Goal: Task Accomplishment & Management: Use online tool/utility

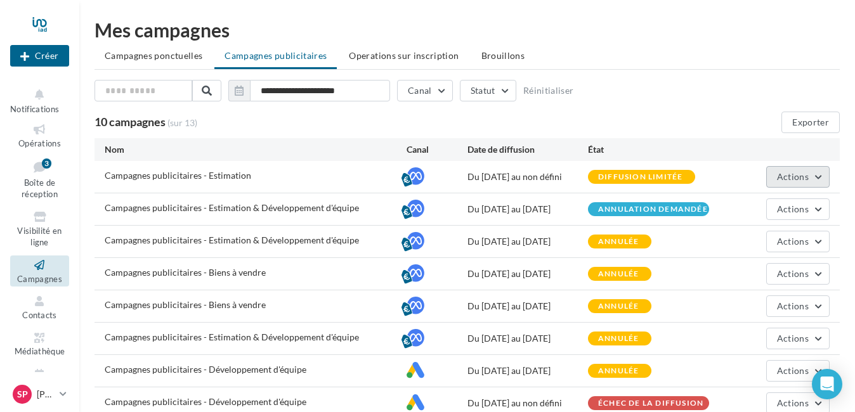
click at [800, 173] on span "Actions" at bounding box center [793, 176] width 32 height 11
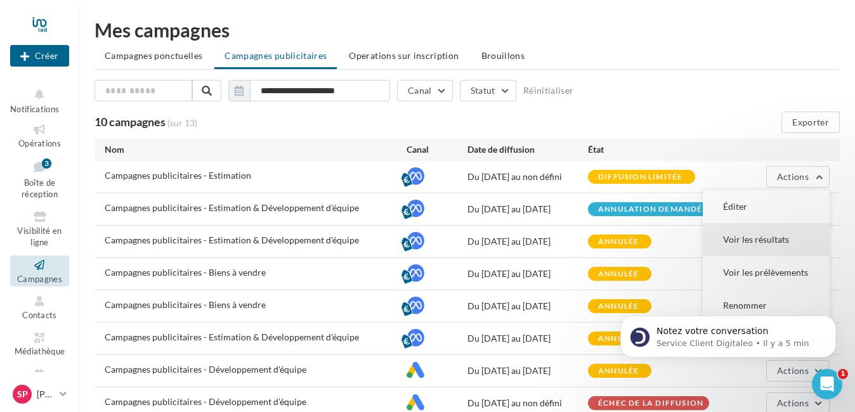
click at [746, 239] on button "Voir les résultats" at bounding box center [765, 239] width 127 height 33
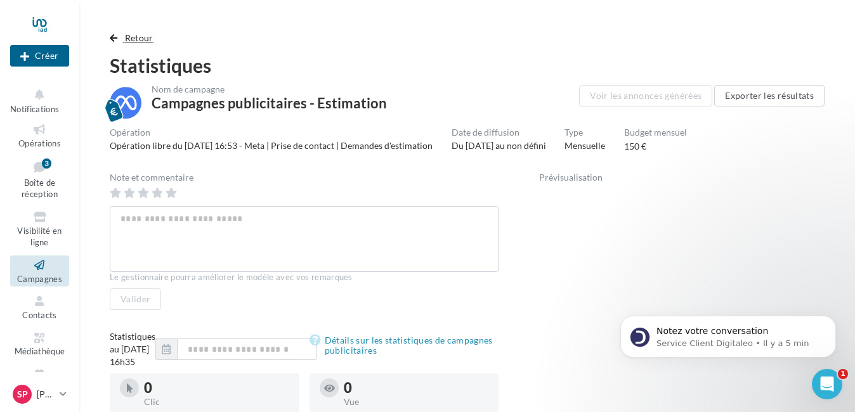
click at [113, 34] on span "button" at bounding box center [114, 38] width 8 height 9
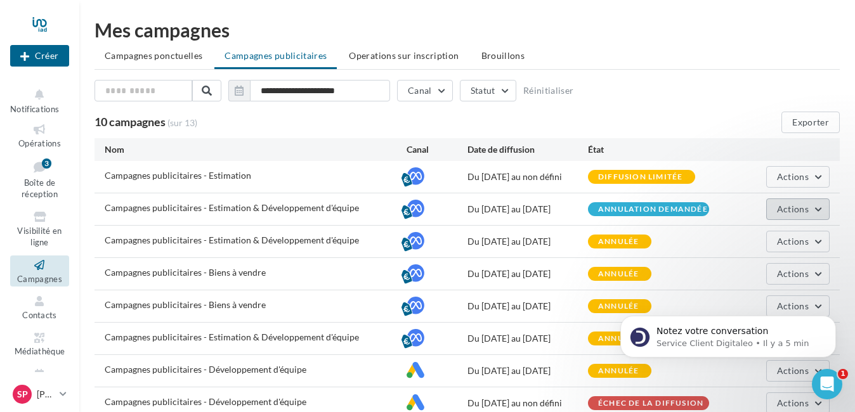
click at [797, 214] on span "Actions" at bounding box center [793, 209] width 32 height 11
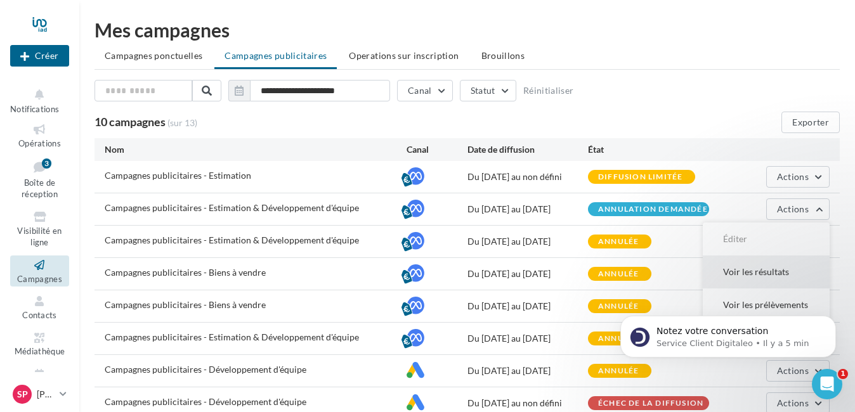
click at [761, 265] on button "Voir les résultats" at bounding box center [765, 272] width 127 height 33
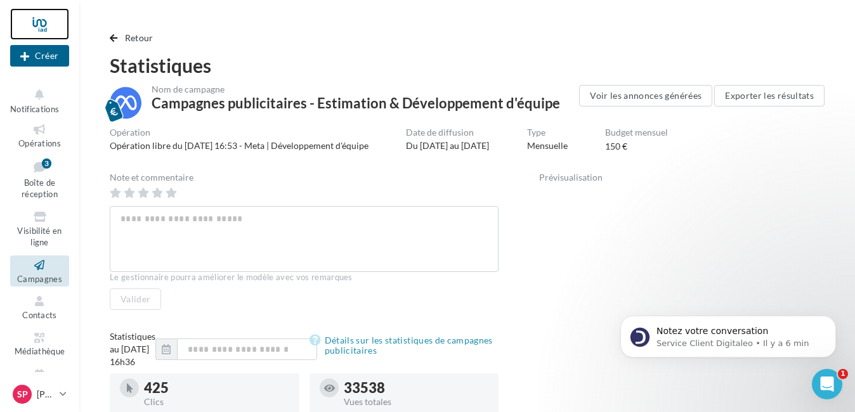
click at [30, 20] on div at bounding box center [39, 24] width 59 height 32
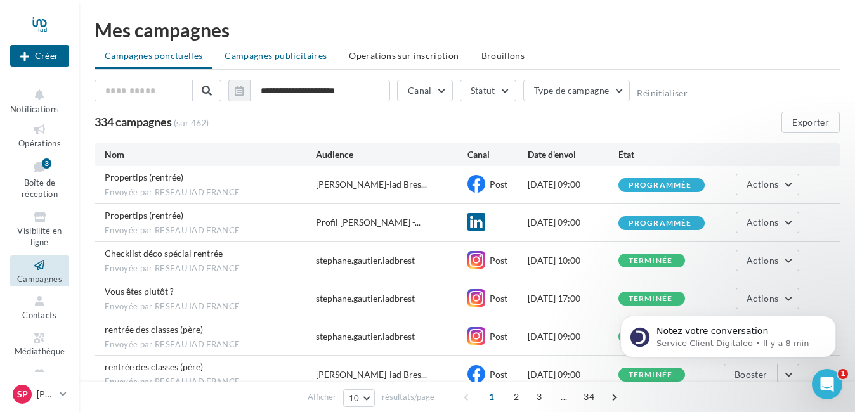
click at [299, 55] on span "Campagnes publicitaires" at bounding box center [275, 55] width 102 height 11
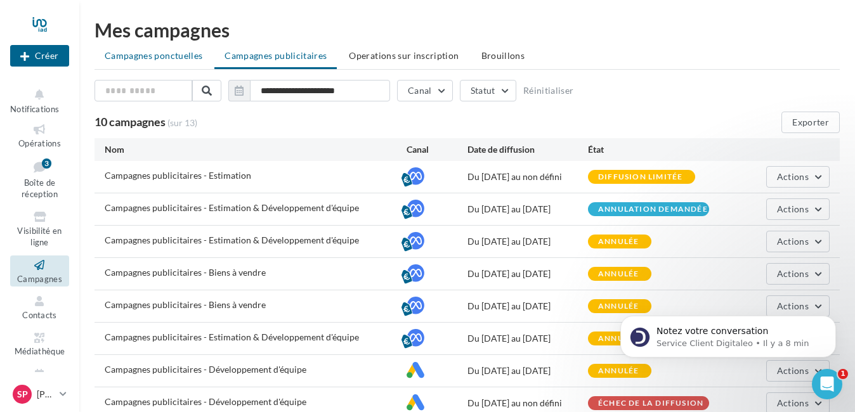
click at [186, 56] on span "Campagnes ponctuelles" at bounding box center [154, 55] width 98 height 11
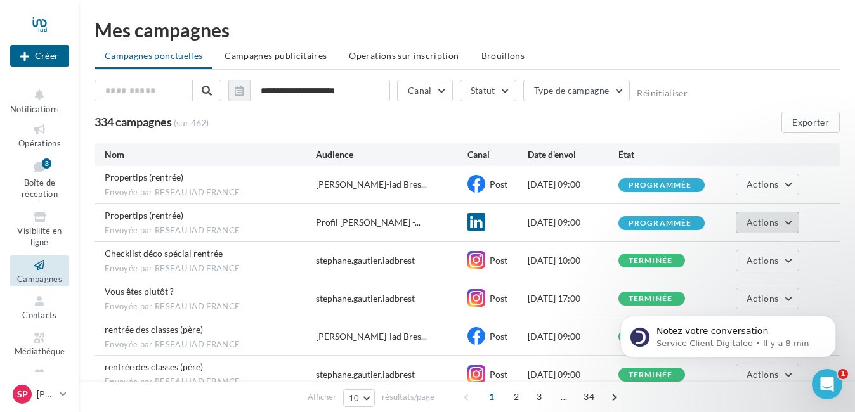
click at [747, 223] on span "Actions" at bounding box center [762, 222] width 32 height 11
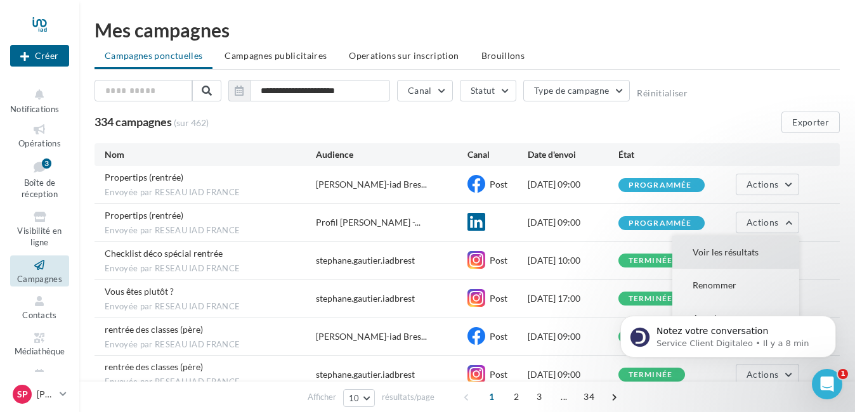
click at [727, 250] on button "Voir les résultats" at bounding box center [735, 252] width 127 height 33
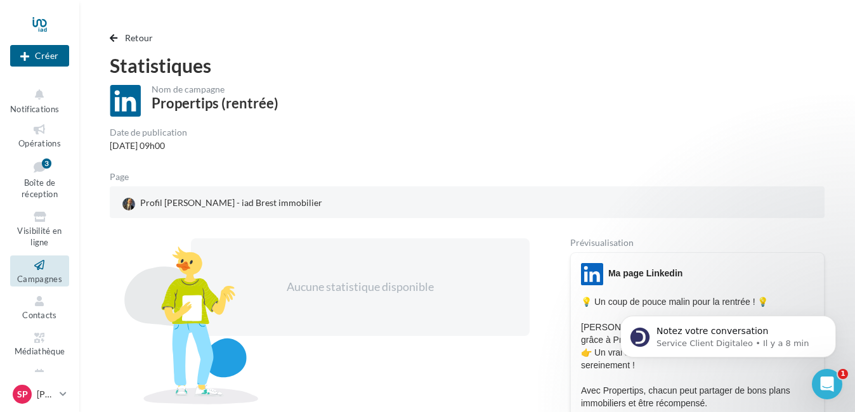
click at [112, 37] on span "button" at bounding box center [114, 38] width 8 height 9
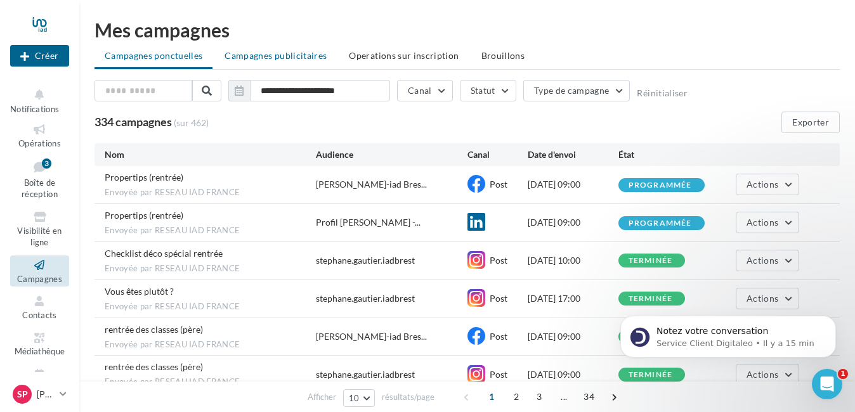
drag, startPoint x: 290, startPoint y: 56, endPoint x: 145, endPoint y: 21, distance: 148.9
click at [289, 54] on span "Campagnes publicitaires" at bounding box center [275, 55] width 102 height 11
